Goal: Task Accomplishment & Management: Use online tool/utility

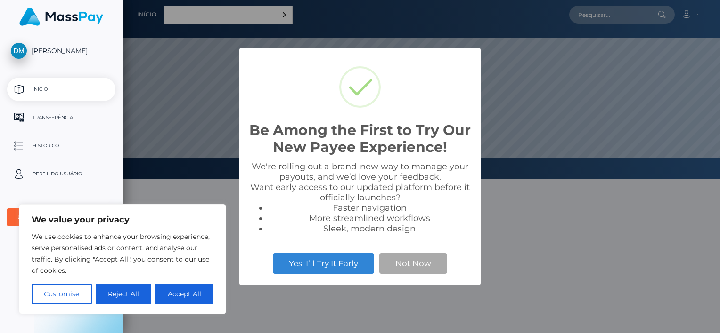
scroll to position [179, 597]
click at [146, 296] on button "Reject All" at bounding box center [124, 294] width 56 height 21
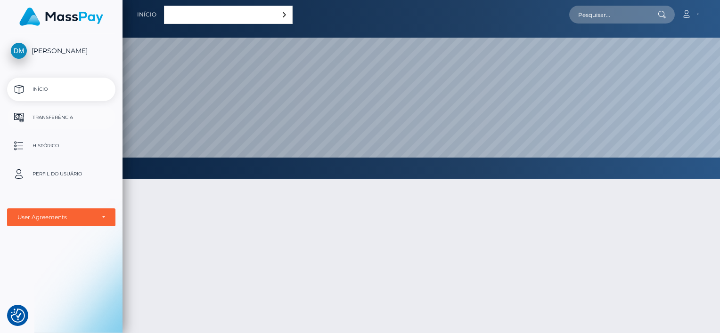
click at [43, 122] on p "Transferência" at bounding box center [61, 118] width 101 height 14
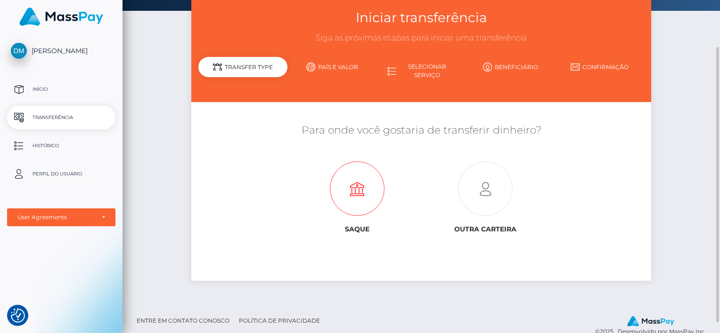
scroll to position [56, 0]
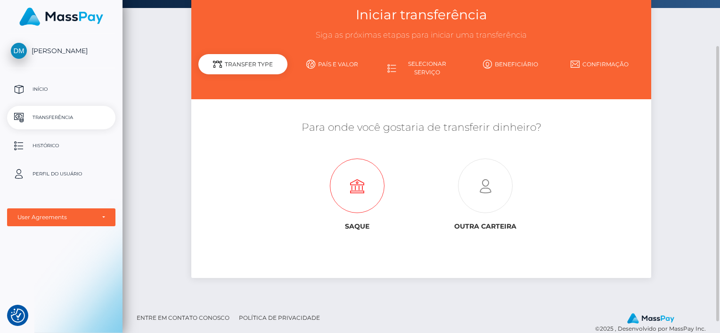
click at [356, 204] on icon at bounding box center [357, 186] width 128 height 55
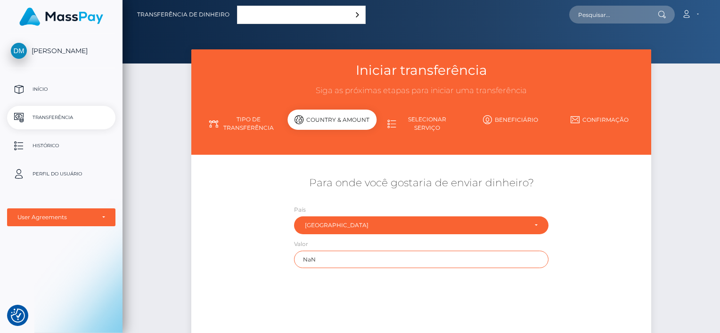
click at [379, 265] on input "NaN" at bounding box center [421, 259] width 254 height 17
drag, startPoint x: 379, startPoint y: 265, endPoint x: 266, endPoint y: 273, distance: 113.3
click at [266, 273] on div "Para onde você gostaria de enviar dinheiro? País Abkhazia Afeganistão Albânia A…" at bounding box center [421, 222] width 460 height 102
type input "10000"
click at [266, 273] on div "Para onde você gostaria de enviar dinheiro? País Abkhazia Afeganistão Albânia A…" at bounding box center [421, 222] width 460 height 102
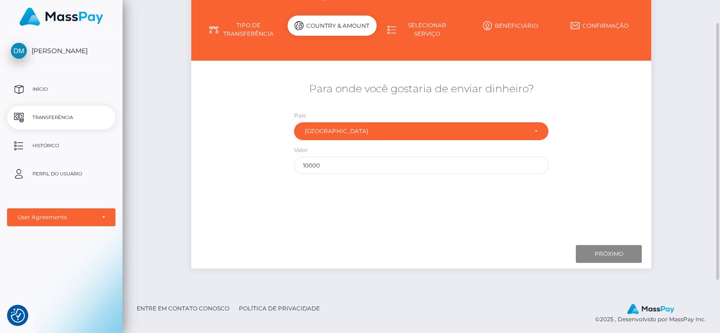
scroll to position [98, 0]
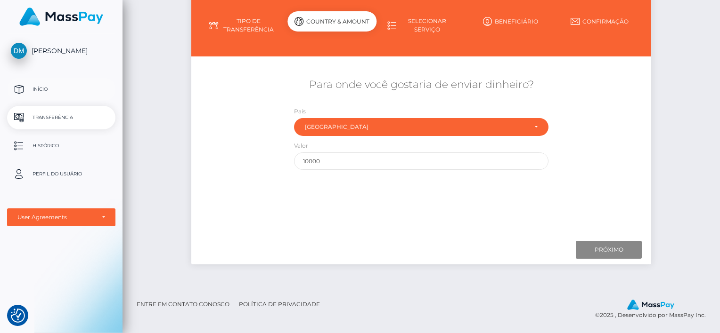
click at [54, 86] on p "Início" at bounding box center [61, 89] width 101 height 14
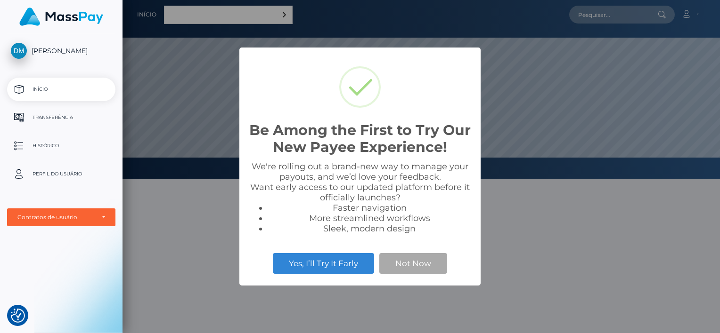
scroll to position [179, 597]
click at [350, 268] on button "Yes, I’ll Try It Early" at bounding box center [323, 263] width 101 height 21
